Goal: Check status: Check status

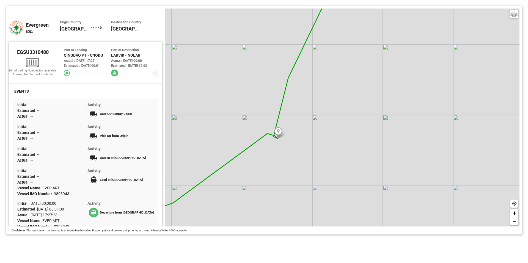
drag, startPoint x: 319, startPoint y: 146, endPoint x: 304, endPoint y: 161, distance: 21.8
click at [304, 161] on div "Basic Grayscale Streets Dark + −" at bounding box center [342, 118] width 354 height 218
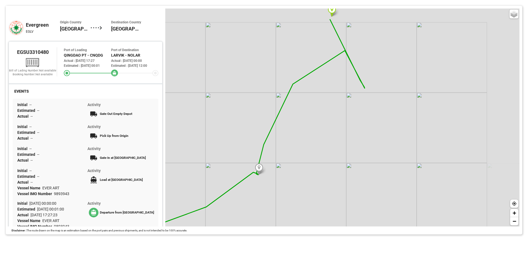
drag, startPoint x: 296, startPoint y: 158, endPoint x: 281, endPoint y: 174, distance: 21.8
click at [283, 172] on div "Basic Grayscale Streets Dark + −" at bounding box center [342, 118] width 354 height 218
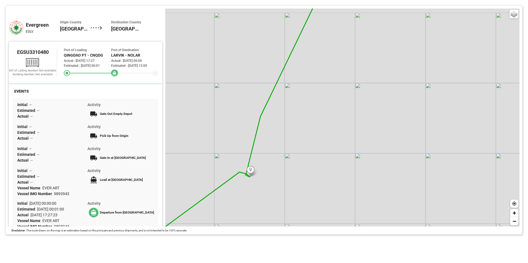
drag, startPoint x: 334, startPoint y: 103, endPoint x: 301, endPoint y: 156, distance: 62.7
click at [303, 152] on div "Basic Grayscale Streets Dark + −" at bounding box center [342, 118] width 354 height 218
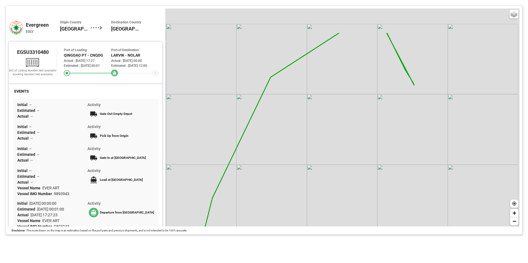
drag, startPoint x: 319, startPoint y: 103, endPoint x: 277, endPoint y: 158, distance: 69.2
click at [276, 161] on div "Basic Grayscale Streets Dark + −" at bounding box center [342, 118] width 354 height 218
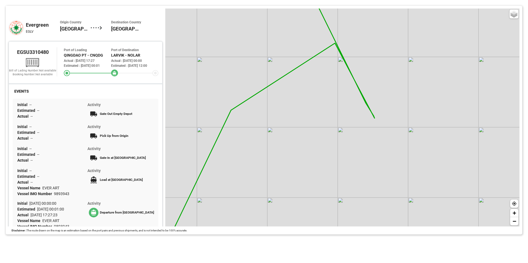
drag, startPoint x: 363, startPoint y: 119, endPoint x: 326, endPoint y: 161, distance: 55.2
click at [326, 161] on div "Basic Grayscale Streets Dark + −" at bounding box center [342, 118] width 354 height 218
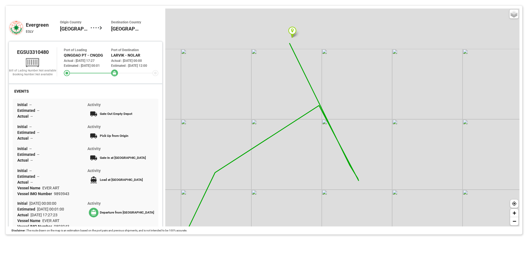
drag, startPoint x: 375, startPoint y: 119, endPoint x: 375, endPoint y: 169, distance: 50.3
click at [375, 166] on div "Basic Grayscale Streets Dark + −" at bounding box center [342, 118] width 354 height 218
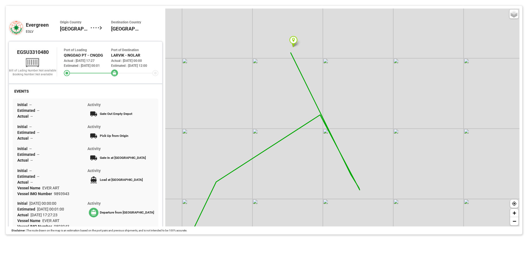
drag, startPoint x: 367, startPoint y: 168, endPoint x: 371, endPoint y: 186, distance: 18.5
click at [371, 186] on div "Basic Grayscale Streets Dark + −" at bounding box center [342, 118] width 354 height 218
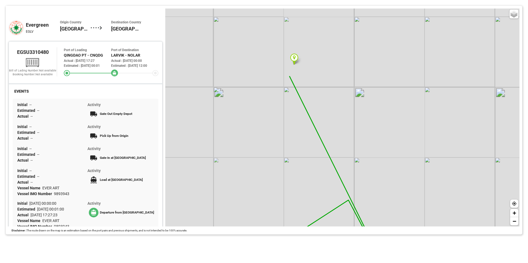
drag, startPoint x: 287, startPoint y: 100, endPoint x: 291, endPoint y: 111, distance: 12.4
click at [291, 110] on div "Basic Grayscale Streets Dark + −" at bounding box center [342, 118] width 354 height 218
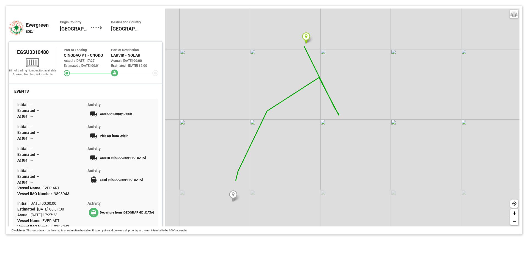
drag, startPoint x: 327, startPoint y: 135, endPoint x: 336, endPoint y: 67, distance: 67.8
click at [336, 68] on div "Basic Grayscale Streets Dark + −" at bounding box center [342, 118] width 354 height 218
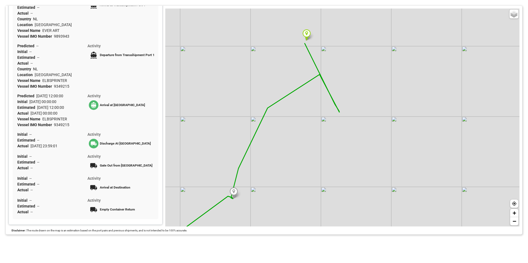
scroll to position [247, 0]
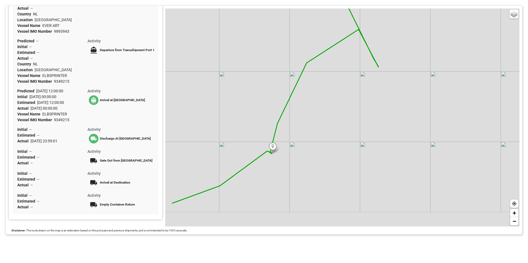
drag, startPoint x: 233, startPoint y: 115, endPoint x: 260, endPoint y: 88, distance: 38.1
click at [260, 88] on div "Basic Grayscale Streets Dark + −" at bounding box center [342, 118] width 354 height 218
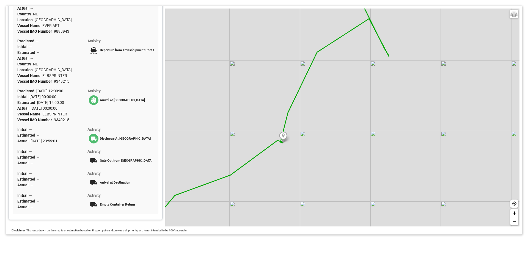
drag, startPoint x: 363, startPoint y: 102, endPoint x: 375, endPoint y: 119, distance: 21.1
click at [366, 125] on div "Basic Grayscale Streets Dark + −" at bounding box center [342, 118] width 354 height 218
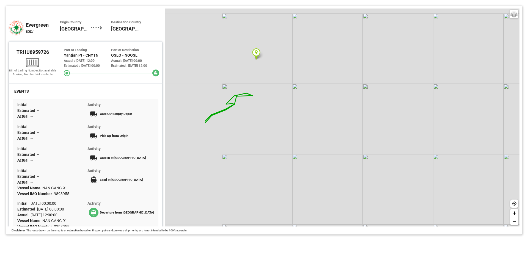
drag, startPoint x: 263, startPoint y: 90, endPoint x: 325, endPoint y: 108, distance: 65.3
click at [325, 108] on div "Basic Grayscale Streets Dark + −" at bounding box center [342, 118] width 354 height 218
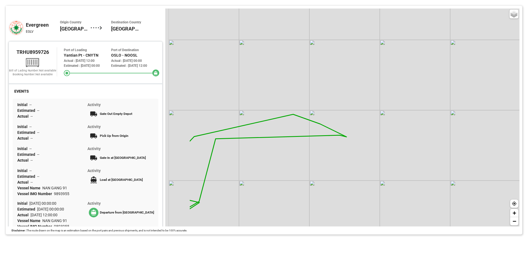
drag, startPoint x: 334, startPoint y: 142, endPoint x: 377, endPoint y: 139, distance: 43.3
click at [377, 139] on div "Basic Grayscale Streets Dark + −" at bounding box center [342, 118] width 354 height 218
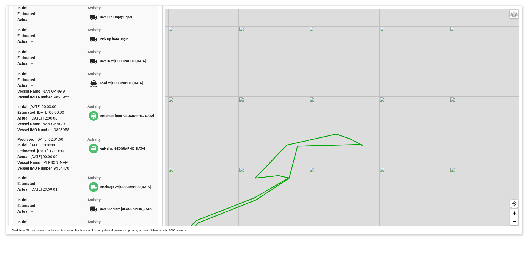
scroll to position [97, 0]
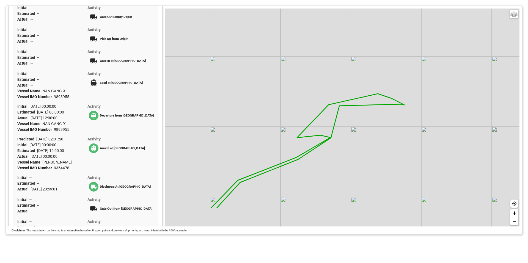
drag, startPoint x: 323, startPoint y: 91, endPoint x: 346, endPoint y: 76, distance: 28.0
click at [362, 51] on div "Basic Grayscale Streets Dark + −" at bounding box center [342, 118] width 354 height 218
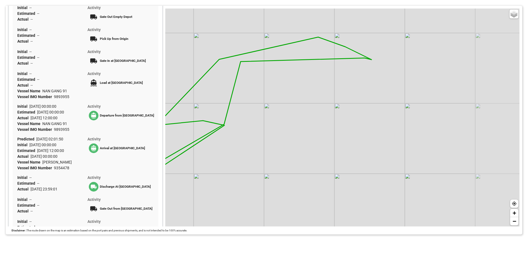
drag, startPoint x: 441, startPoint y: 138, endPoint x: 338, endPoint y: 106, distance: 108.4
click at [339, 106] on div "Basic Grayscale Streets Dark + −" at bounding box center [342, 118] width 354 height 218
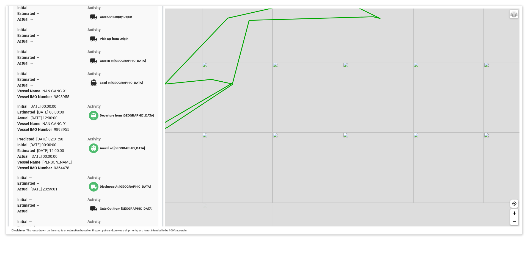
drag, startPoint x: 268, startPoint y: 138, endPoint x: 290, endPoint y: 105, distance: 39.1
click at [290, 105] on div "Basic Grayscale Streets Dark + −" at bounding box center [342, 118] width 354 height 218
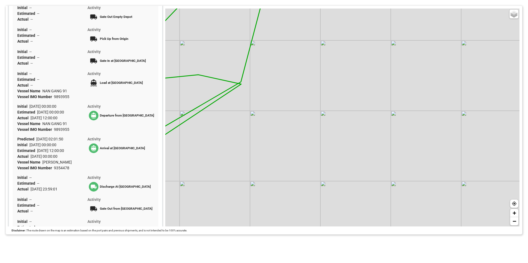
drag, startPoint x: 276, startPoint y: 134, endPoint x: 275, endPoint y: 138, distance: 3.7
click at [275, 138] on div "Basic Grayscale Streets Dark + −" at bounding box center [342, 118] width 354 height 218
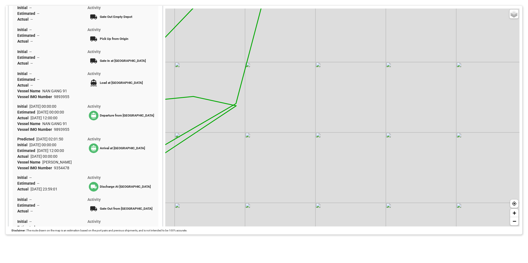
drag, startPoint x: 297, startPoint y: 142, endPoint x: 291, endPoint y: 123, distance: 19.8
click at [293, 124] on div "Basic Grayscale Streets Dark + −" at bounding box center [342, 118] width 354 height 218
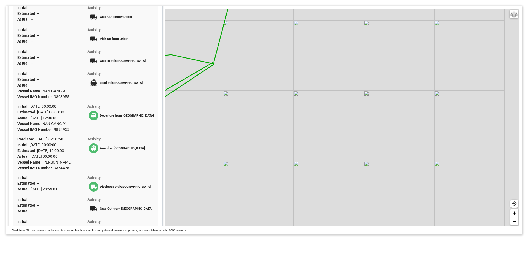
drag, startPoint x: 299, startPoint y: 136, endPoint x: 276, endPoint y: 91, distance: 50.4
click at [276, 92] on div "Basic Grayscale Streets Dark + −" at bounding box center [342, 118] width 354 height 218
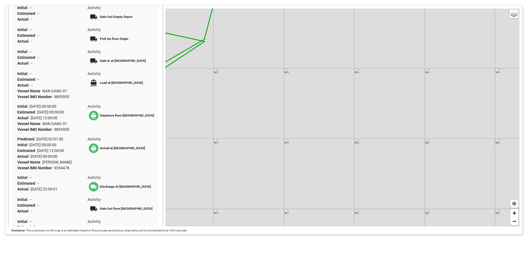
drag, startPoint x: 351, startPoint y: 115, endPoint x: 318, endPoint y: 77, distance: 50.5
click at [319, 77] on div "Basic Grayscale Streets Dark + −" at bounding box center [342, 118] width 354 height 218
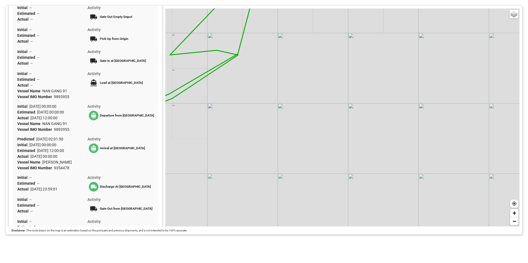
drag, startPoint x: 338, startPoint y: 126, endPoint x: 336, endPoint y: 106, distance: 20.0
click at [336, 106] on div "Basic Grayscale Streets Dark + −" at bounding box center [342, 118] width 354 height 218
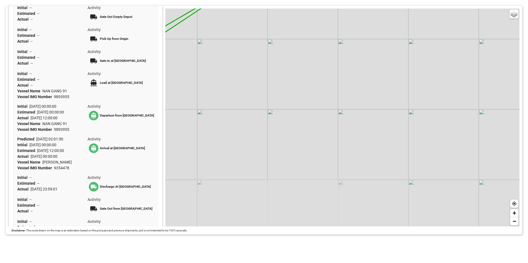
drag, startPoint x: 334, startPoint y: 124, endPoint x: 332, endPoint y: 102, distance: 22.5
click at [332, 102] on div "Basic Grayscale Streets Dark + −" at bounding box center [342, 118] width 354 height 218
